Goal: Task Accomplishment & Management: Use online tool/utility

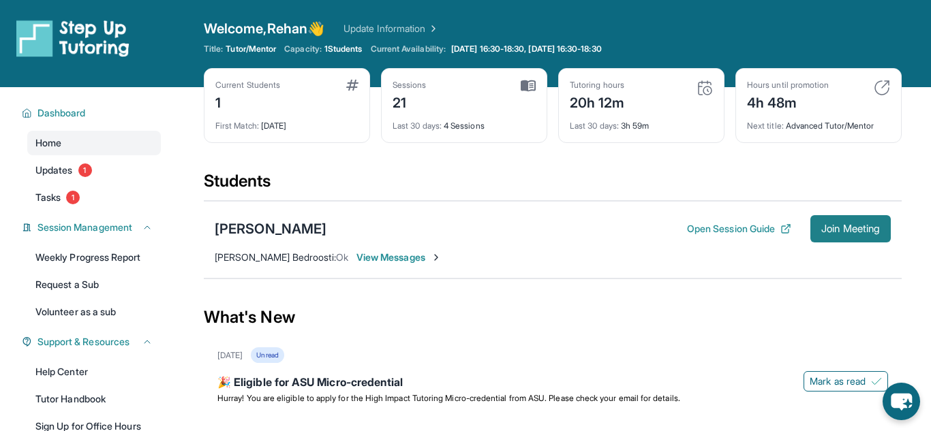
click at [870, 225] on span "Join Meeting" at bounding box center [850, 229] width 59 height 8
